Goal: Transaction & Acquisition: Purchase product/service

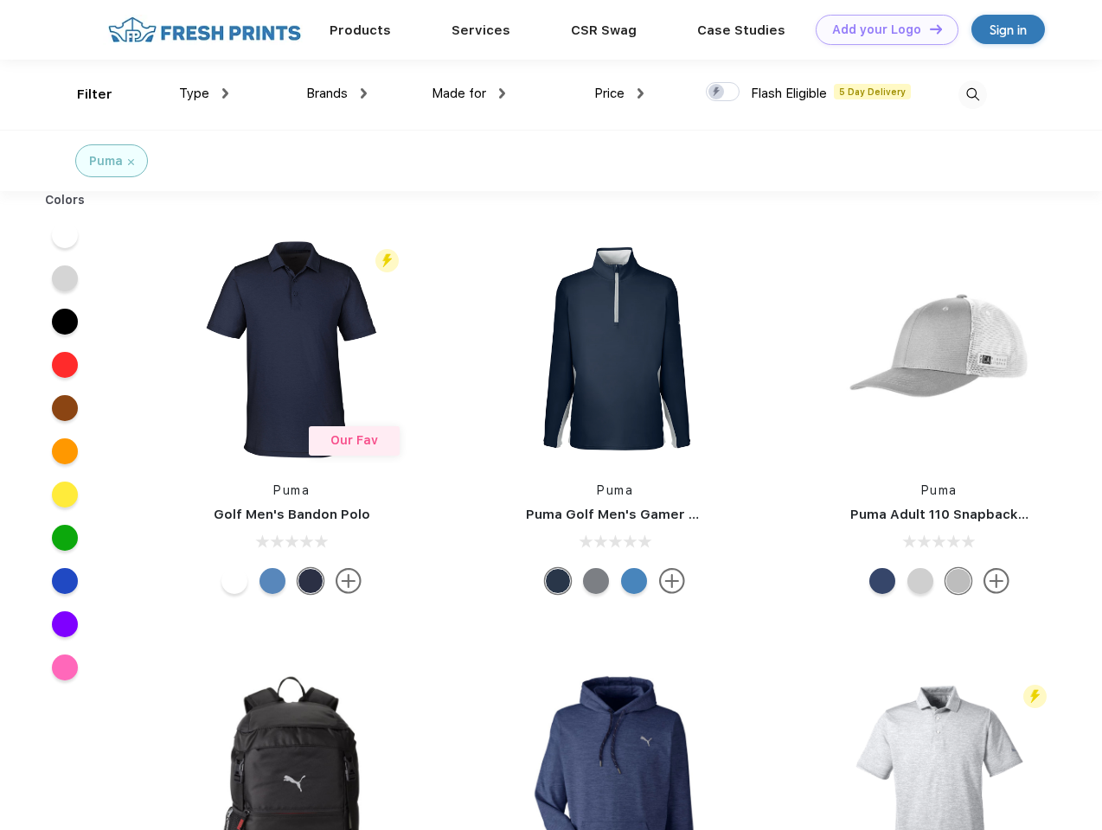
click at [880, 29] on link "Add your Logo Design Tool" at bounding box center [886, 30] width 143 height 30
click at [0, 0] on div "Design Tool" at bounding box center [0, 0] width 0 height 0
click at [928, 29] on link "Add your Logo Design Tool" at bounding box center [886, 30] width 143 height 30
click at [83, 94] on div "Filter" at bounding box center [94, 95] width 35 height 20
click at [204, 93] on span "Type" at bounding box center [194, 94] width 30 height 16
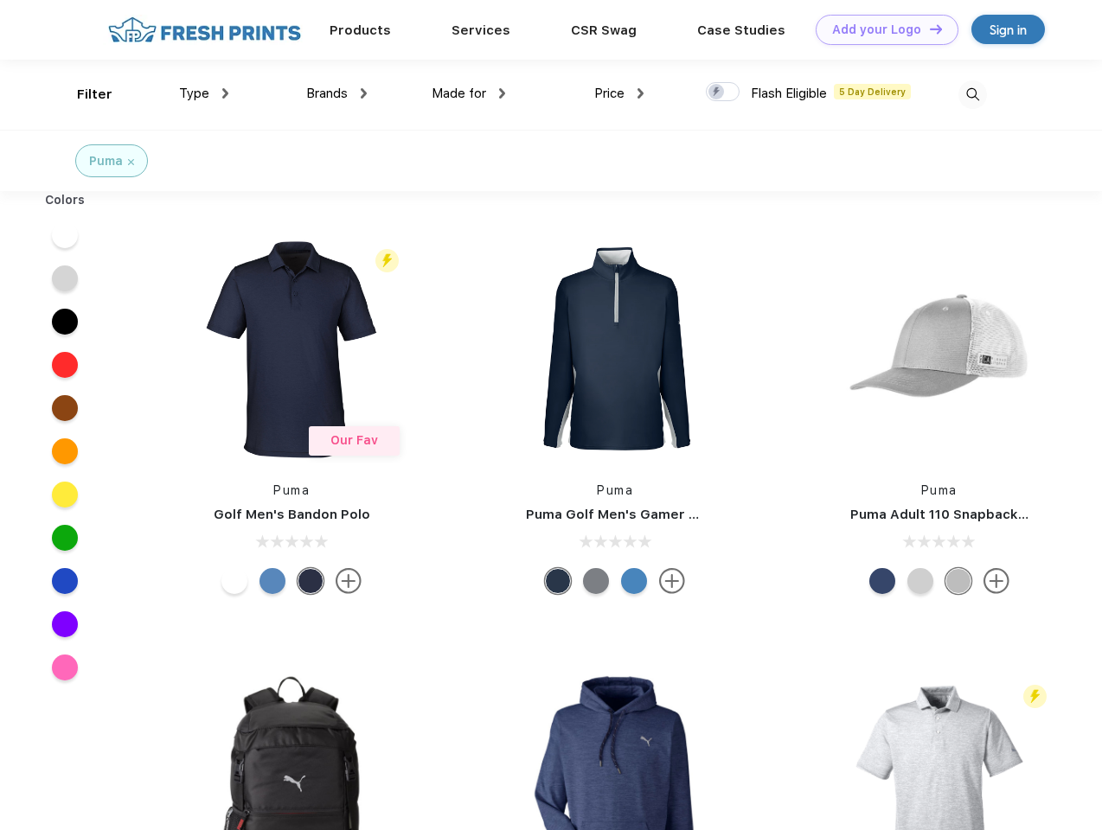
click at [336, 93] on span "Brands" at bounding box center [327, 94] width 42 height 16
click at [469, 93] on span "Made for" at bounding box center [459, 94] width 54 height 16
click at [619, 93] on span "Price" at bounding box center [609, 94] width 30 height 16
click at [723, 93] on div at bounding box center [723, 91] width 34 height 19
click at [717, 93] on input "checkbox" at bounding box center [711, 86] width 11 height 11
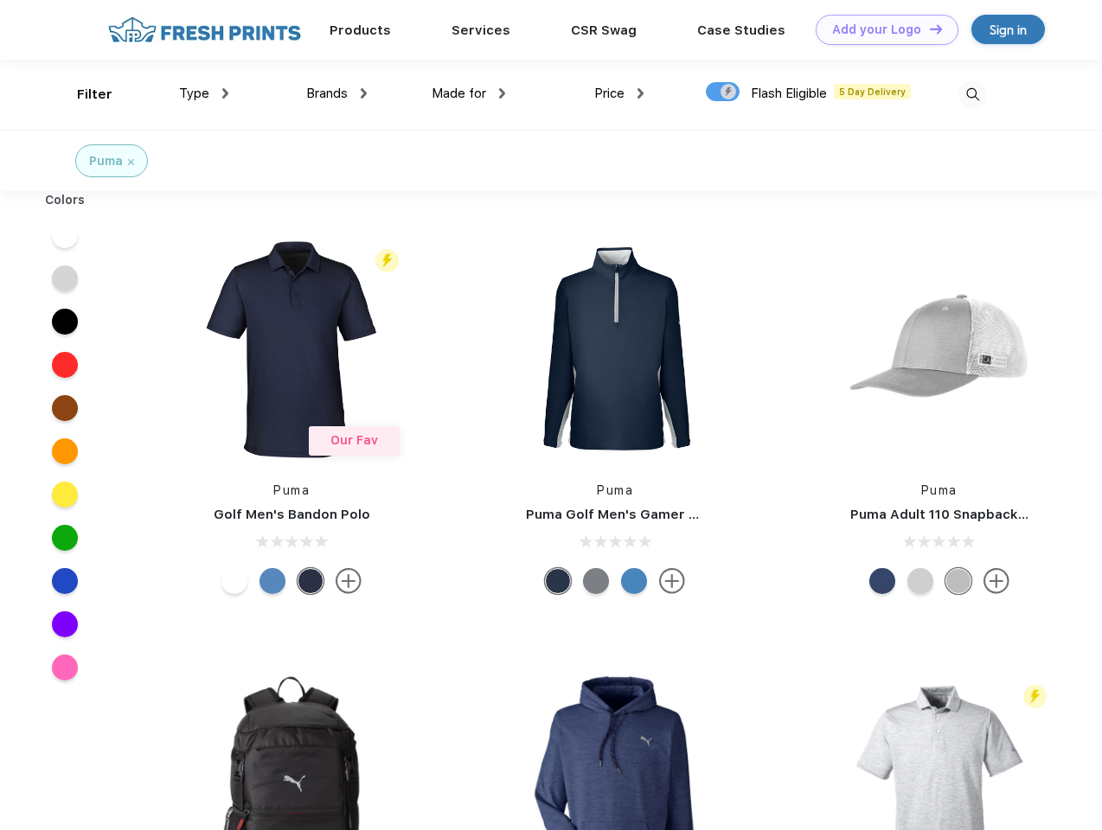
click at [972, 94] on img at bounding box center [972, 94] width 29 height 29
